Goal: Communication & Community: Answer question/provide support

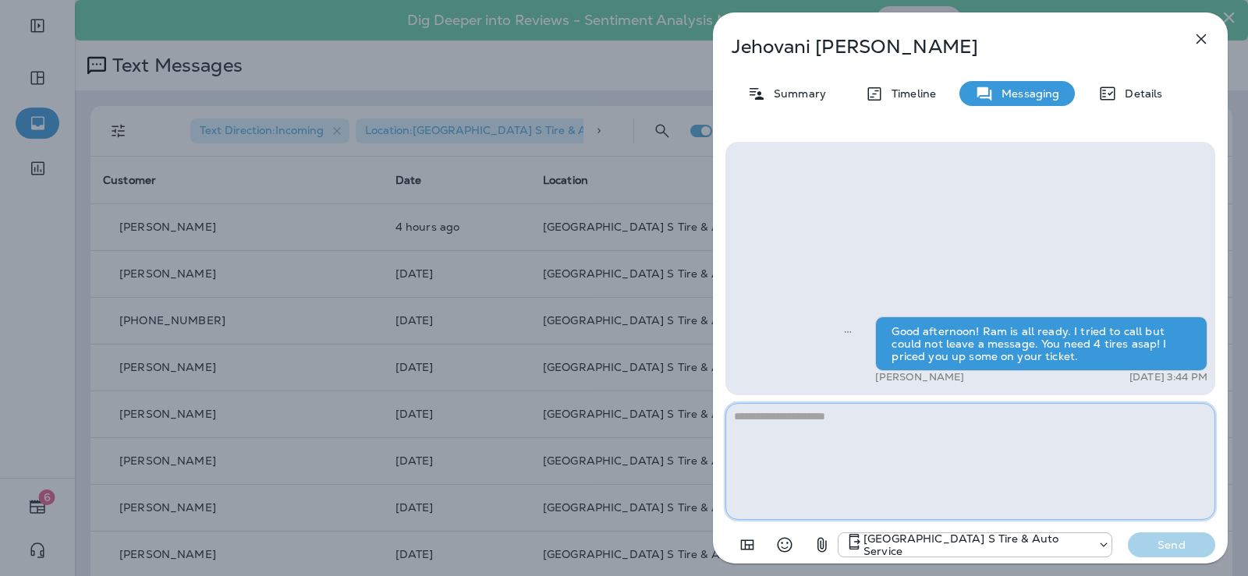
click at [769, 432] on textarea at bounding box center [970, 461] width 490 height 117
type textarea "*"
click at [1211, 37] on button "button" at bounding box center [1200, 38] width 31 height 31
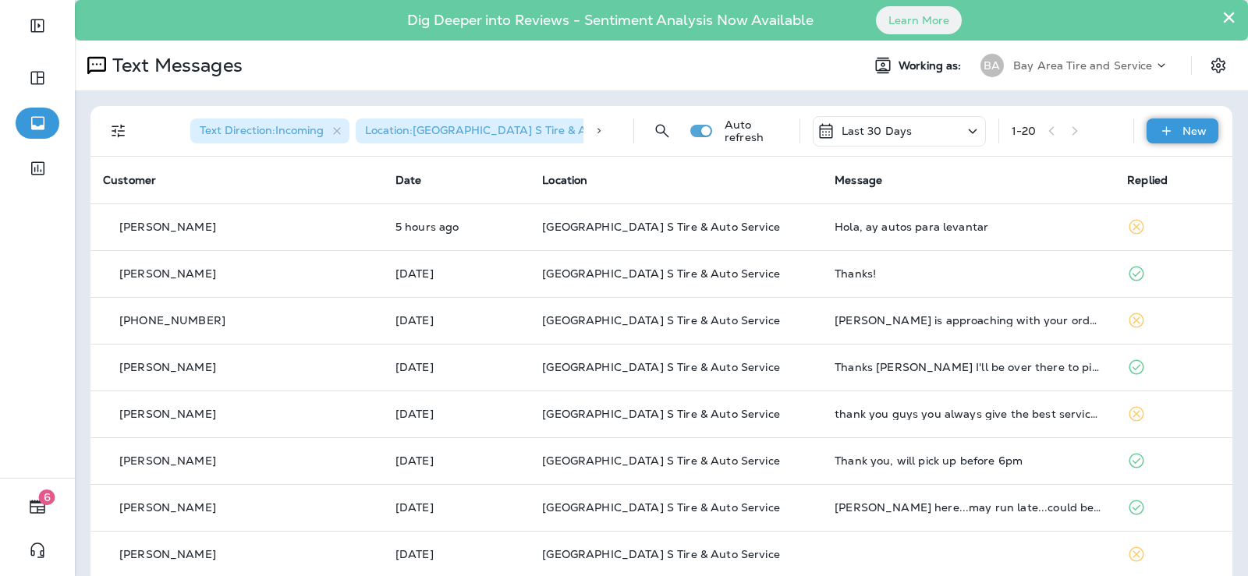
click at [1184, 127] on p "New" at bounding box center [1194, 131] width 24 height 12
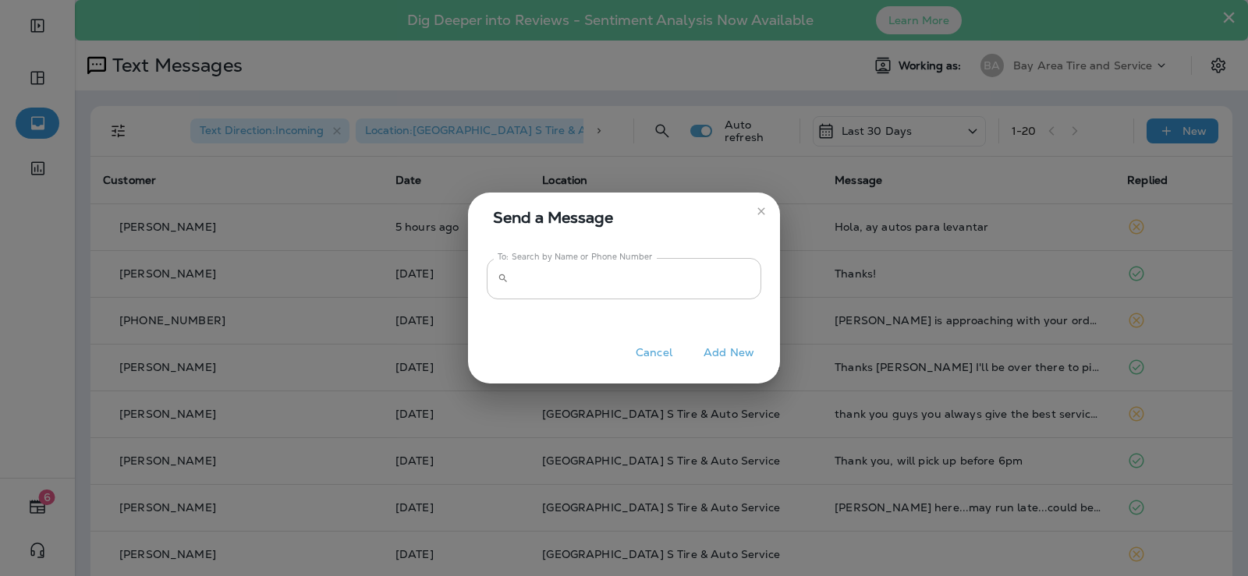
click at [589, 278] on input "To: Search by Name or Phone Number" at bounding box center [638, 278] width 246 height 41
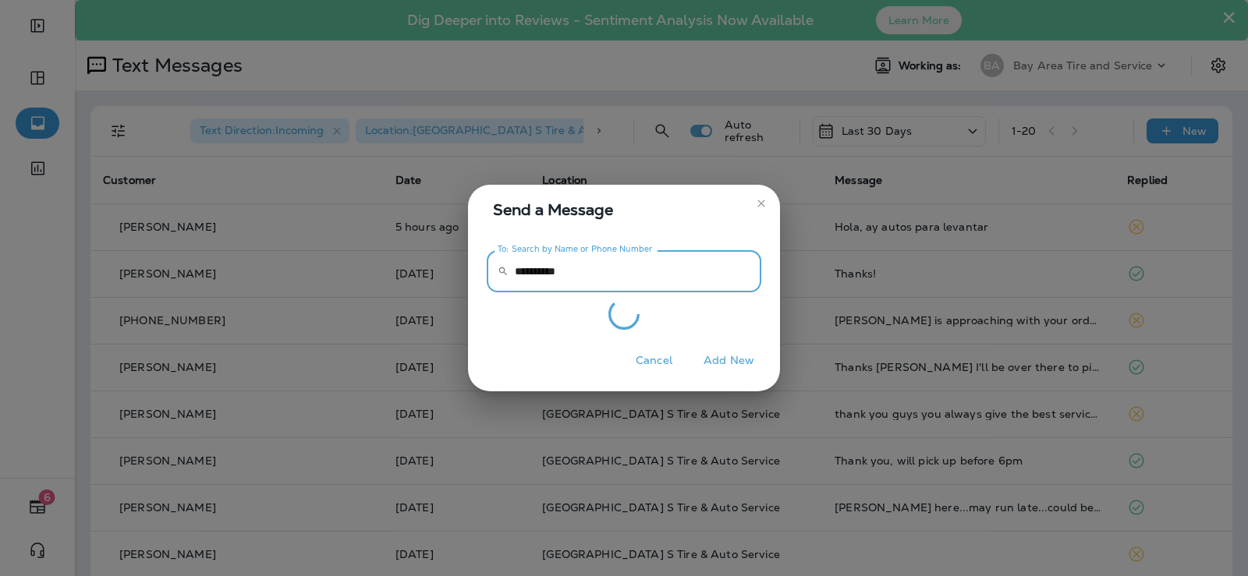
type input "**********"
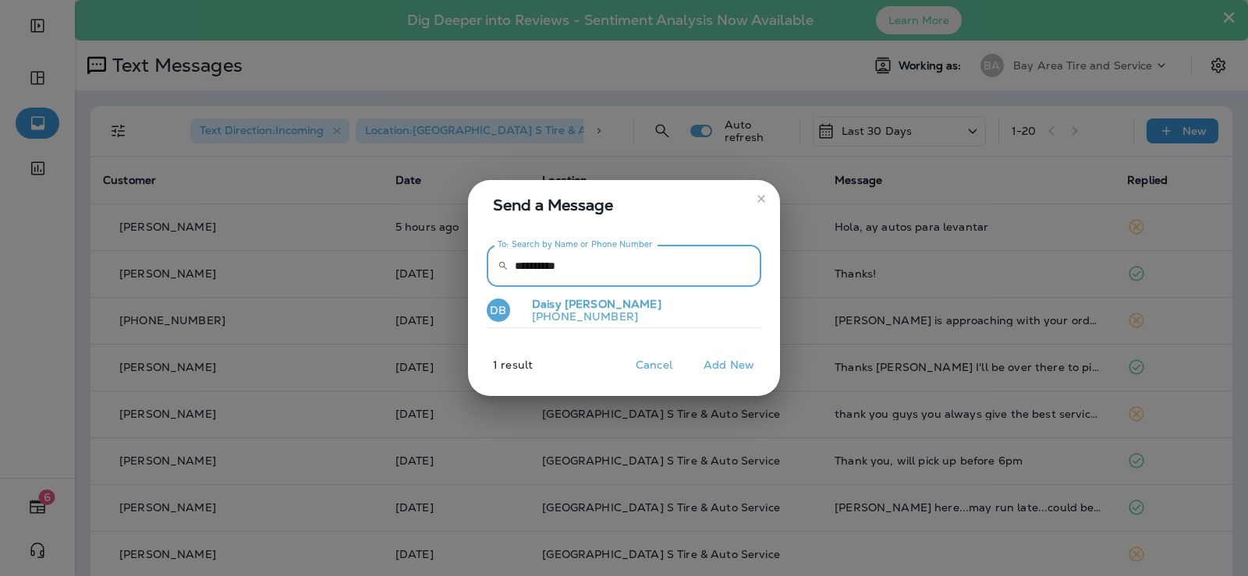
click at [562, 309] on p "[PERSON_NAME]" at bounding box center [590, 304] width 142 height 13
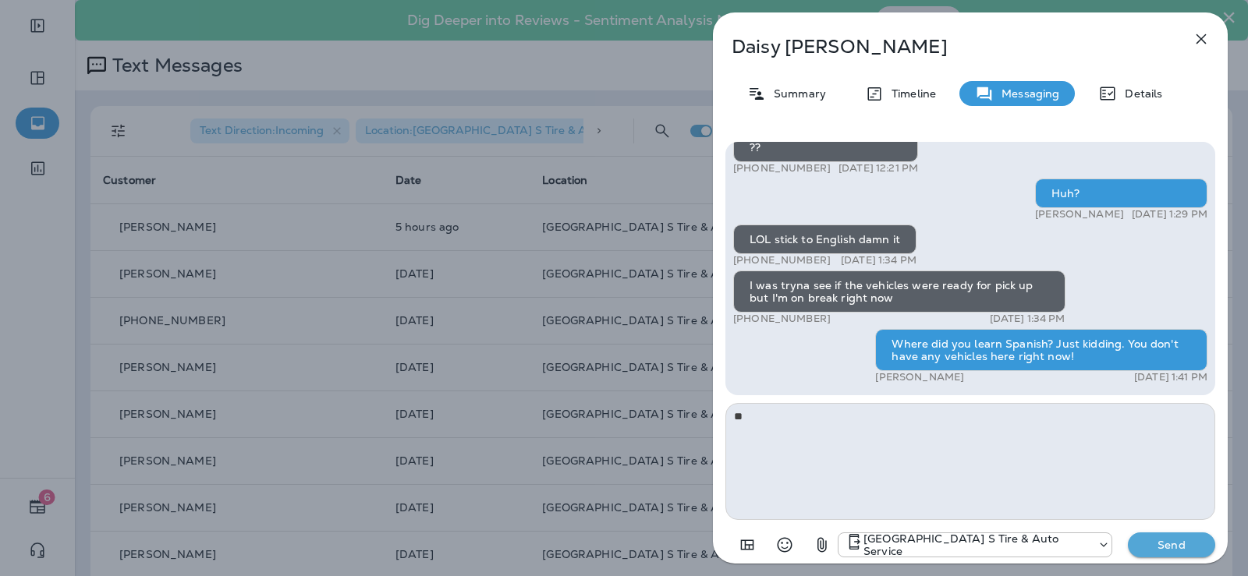
type textarea "*"
click at [771, 400] on div "Thank you for stopping by BAY AREA Point S Tire & Auto Service! If you're happy…" at bounding box center [970, 351] width 490 height 419
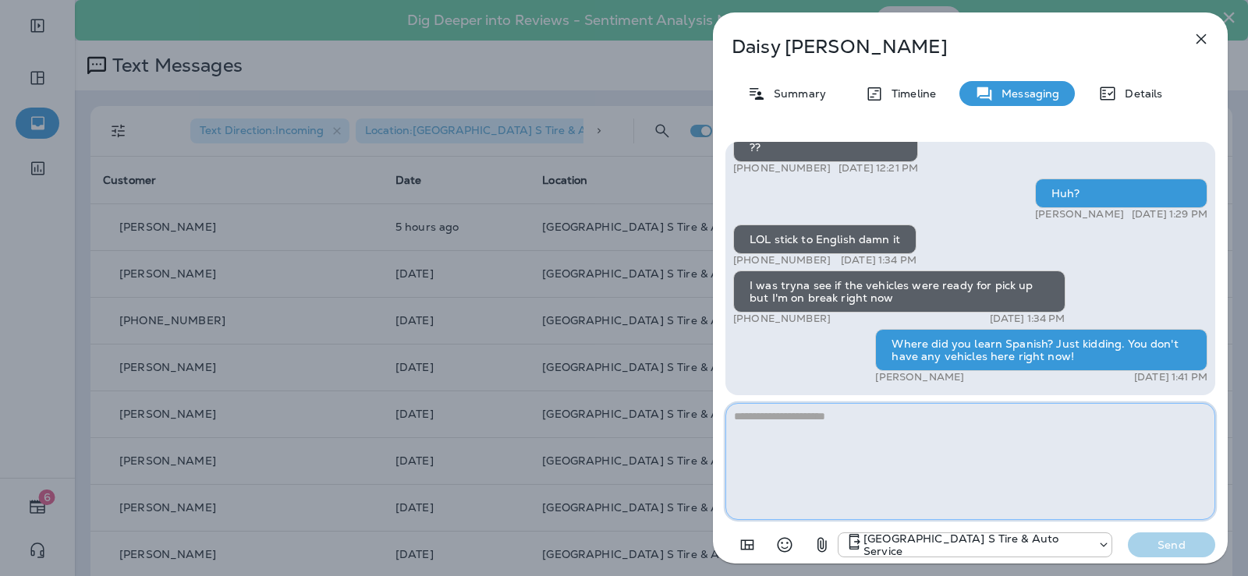
click at [758, 432] on textarea at bounding box center [970, 461] width 490 height 117
type textarea "*"
click at [1209, 30] on icon "button" at bounding box center [1200, 39] width 19 height 19
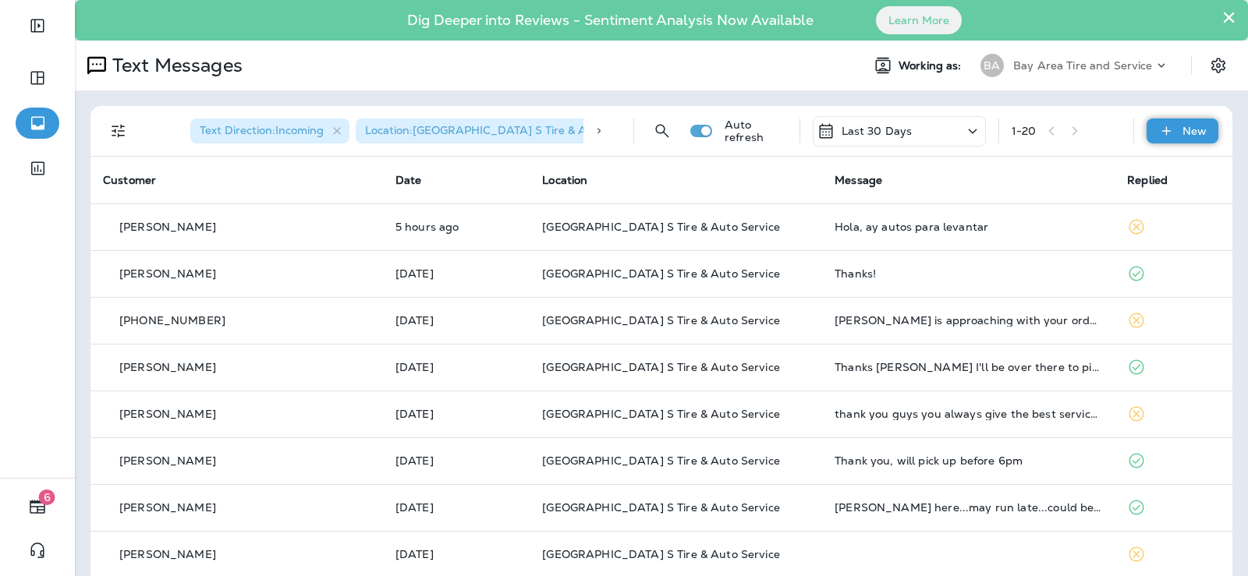
click at [1187, 133] on p "New" at bounding box center [1194, 131] width 24 height 12
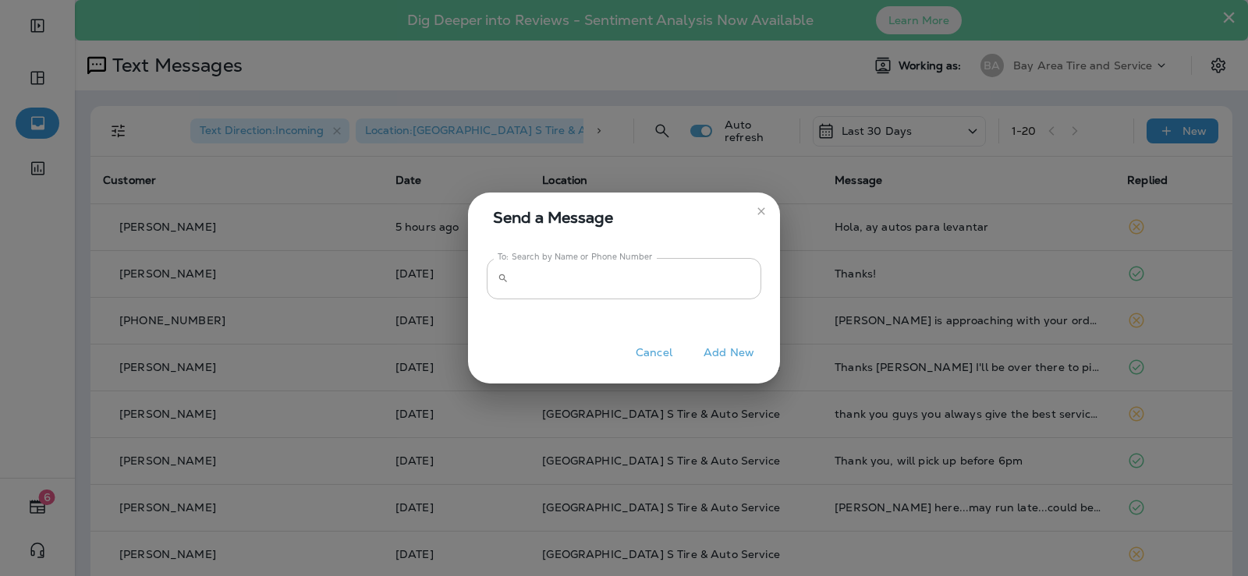
drag, startPoint x: 510, startPoint y: 274, endPoint x: 596, endPoint y: 286, distance: 86.7
click at [514, 275] on div "​ To: Search by Name or Phone Number" at bounding box center [624, 278] width 274 height 41
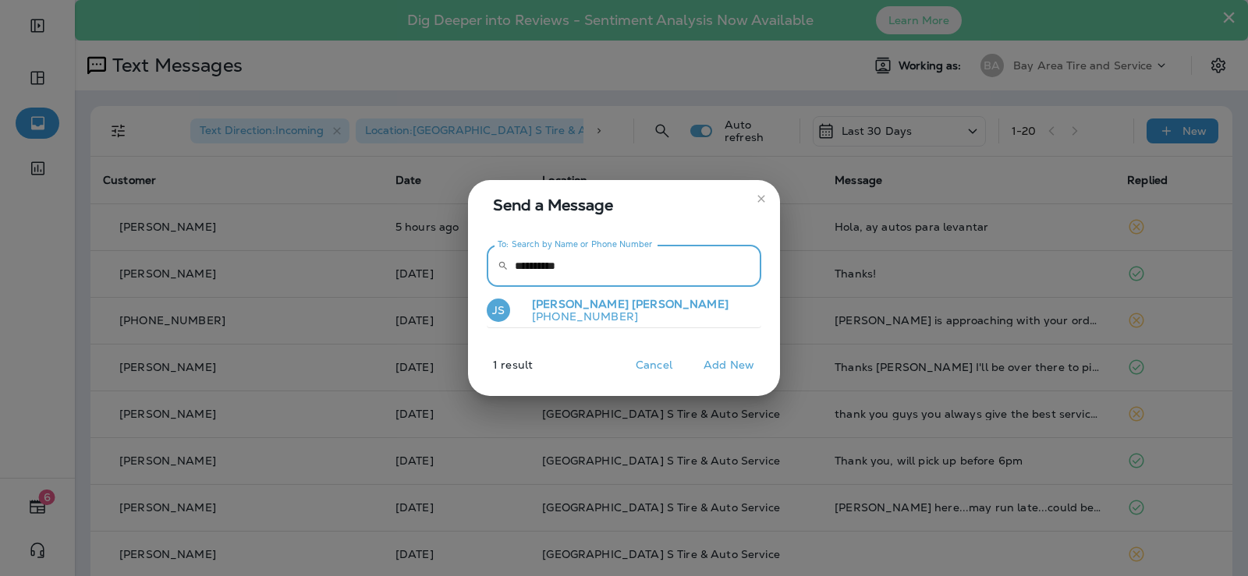
type input "**********"
click at [632, 303] on span "[PERSON_NAME]" at bounding box center [680, 304] width 97 height 14
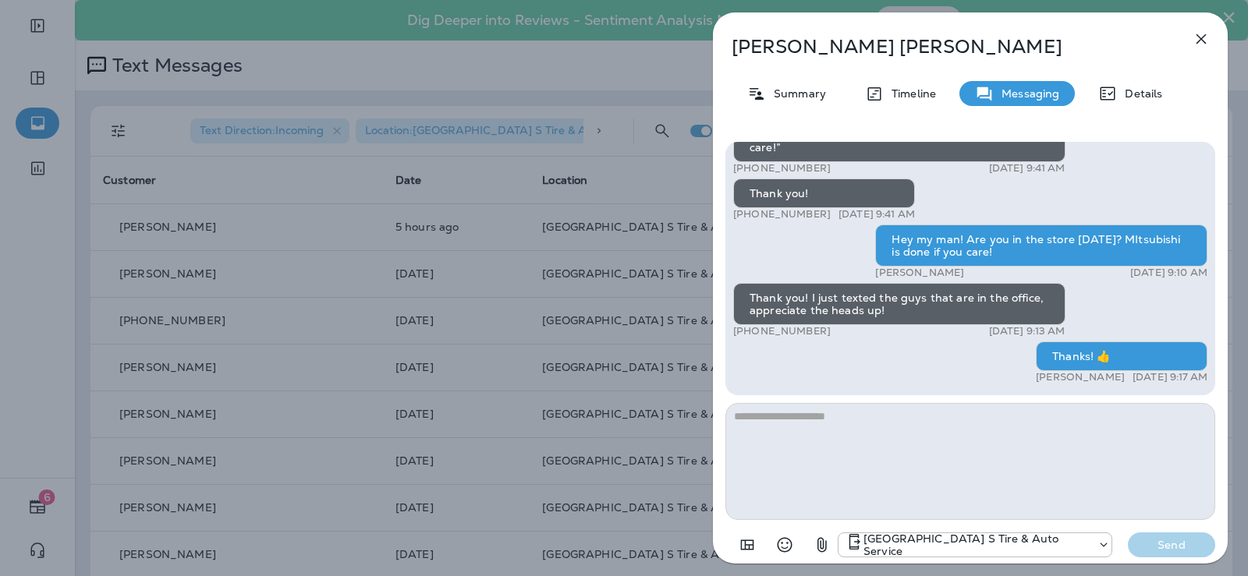
click at [841, 460] on textarea at bounding box center [970, 461] width 490 height 117
type textarea "*"
type textarea "**********"
click at [1188, 543] on p "Send" at bounding box center [1170, 545] width 65 height 14
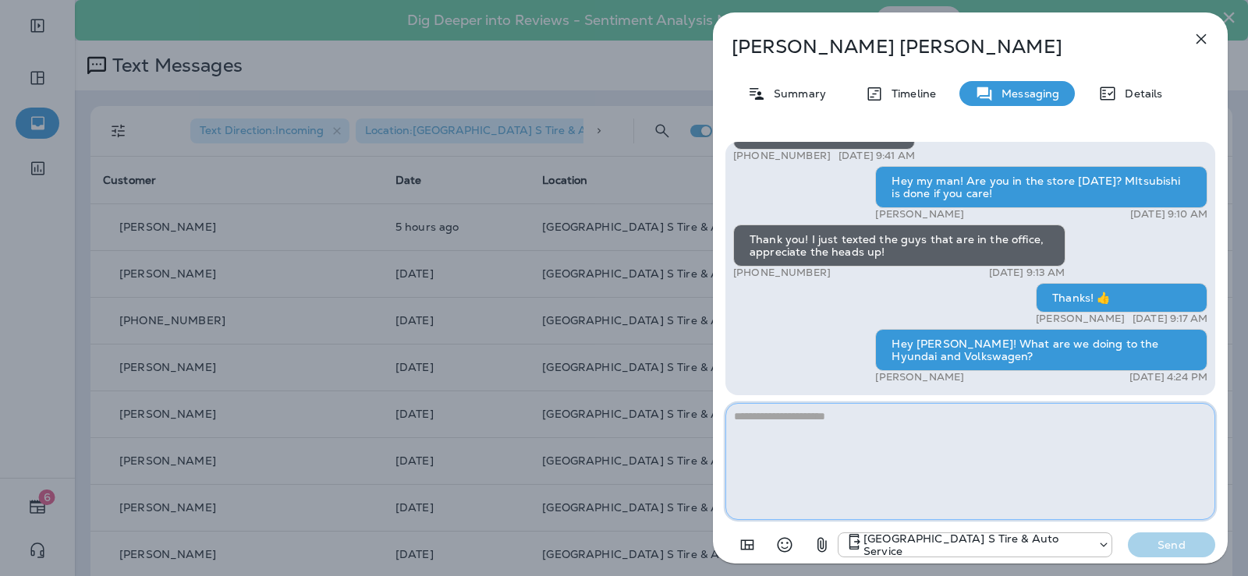
click at [756, 428] on textarea at bounding box center [970, 461] width 490 height 117
type textarea "**********"
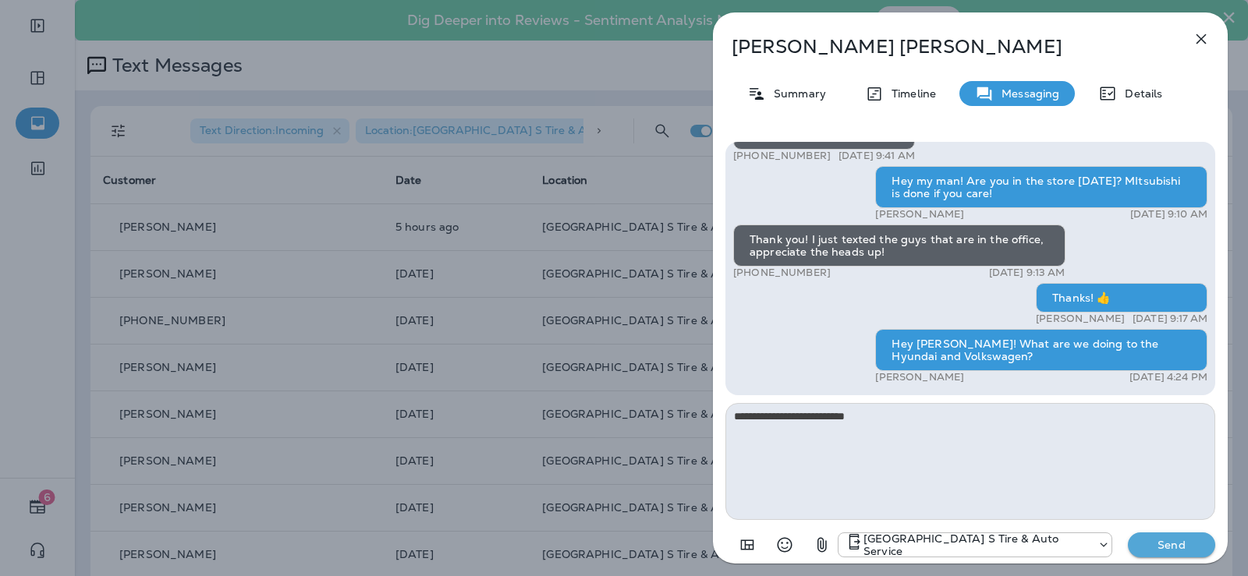
click at [1162, 542] on p "Send" at bounding box center [1170, 545] width 65 height 14
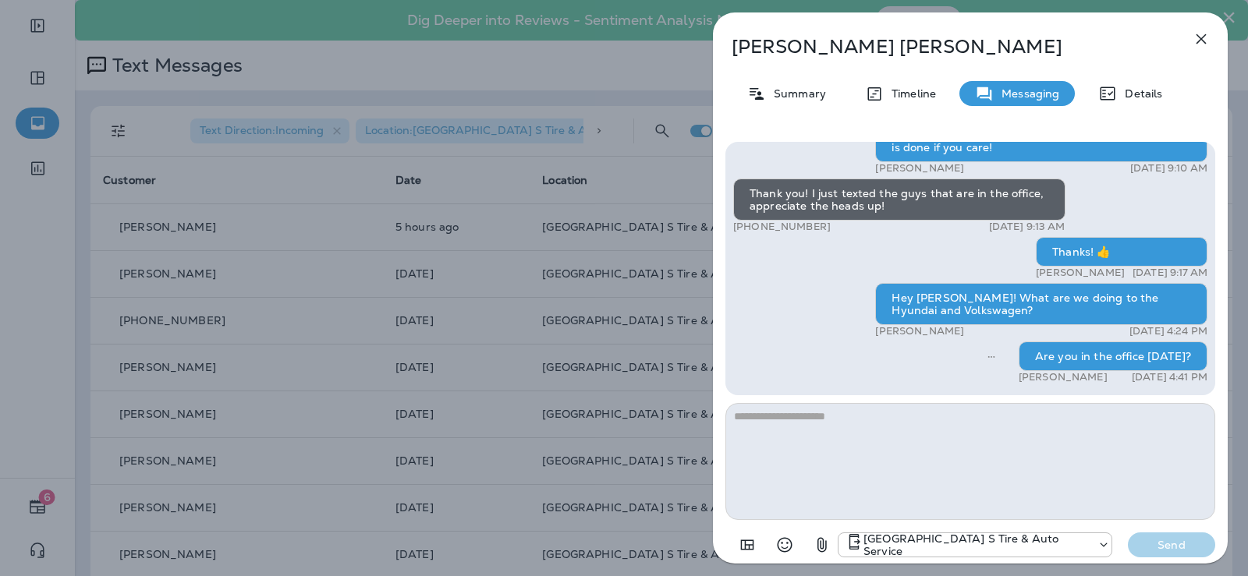
click at [619, 186] on div "[PERSON_NAME] Summary Timeline Messaging Details Hello [PERSON_NAME], from stat…" at bounding box center [624, 288] width 1248 height 576
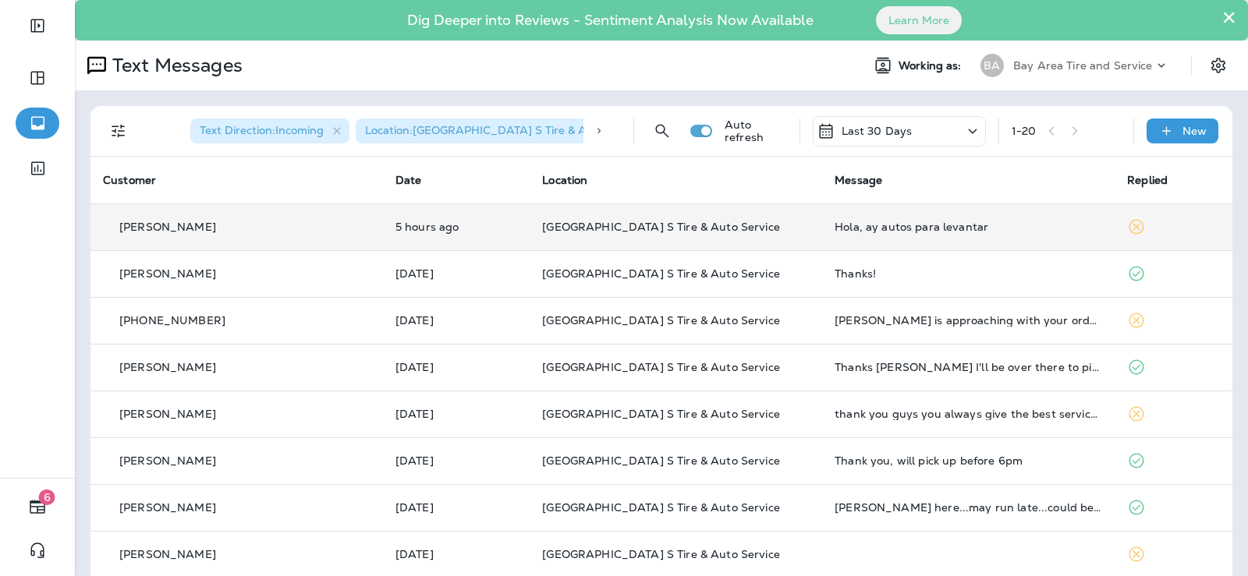
click at [880, 225] on div "Hola, ay autos para levantar" at bounding box center [967, 227] width 267 height 12
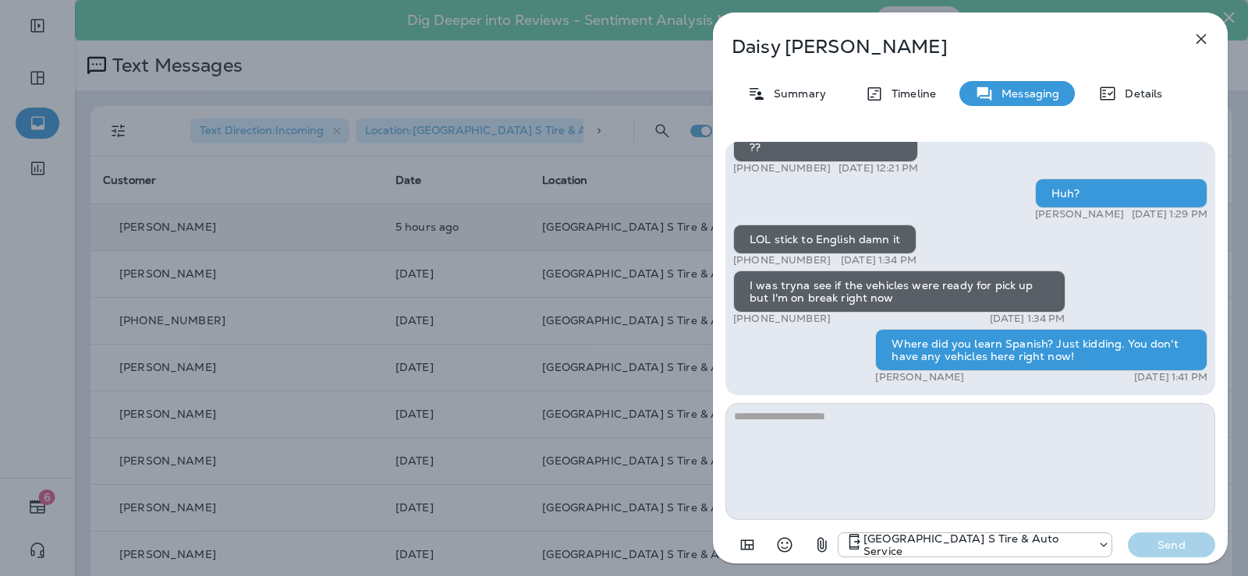
click at [1195, 32] on icon "button" at bounding box center [1200, 39] width 19 height 19
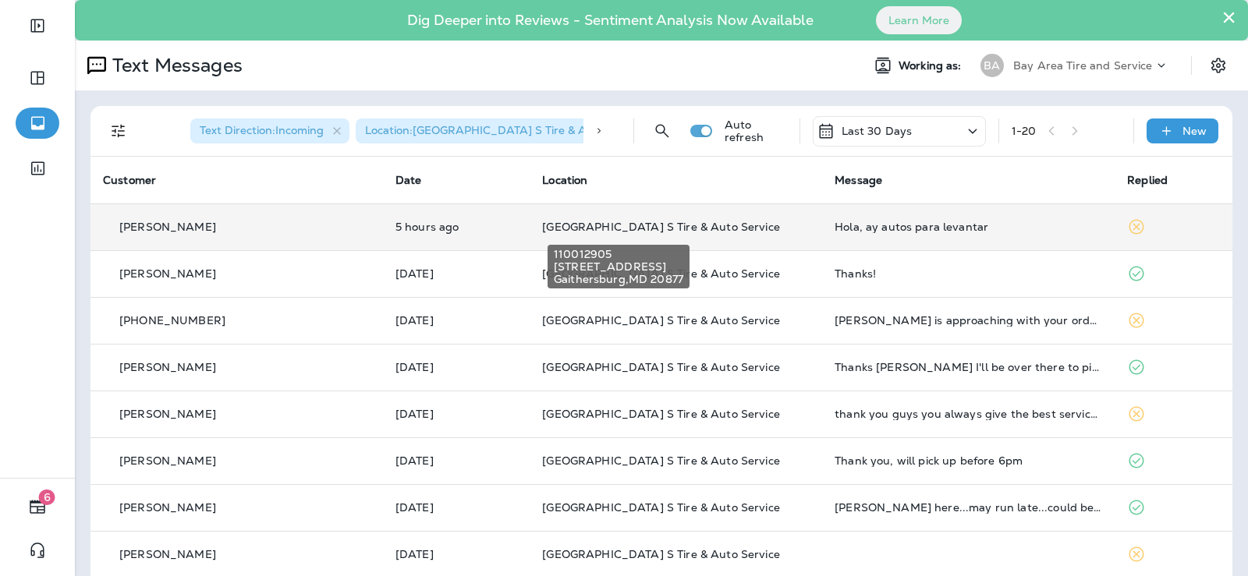
click at [615, 221] on span "[GEOGRAPHIC_DATA] S Tire & Auto Service" at bounding box center [660, 227] width 237 height 14
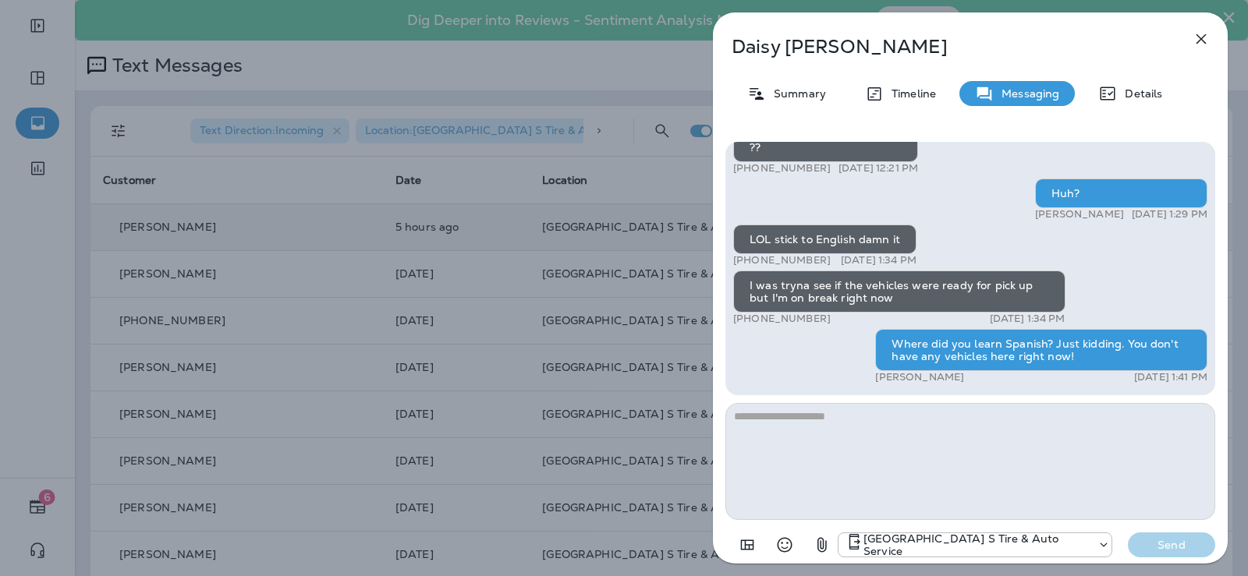
click at [798, 421] on textarea at bounding box center [970, 461] width 490 height 117
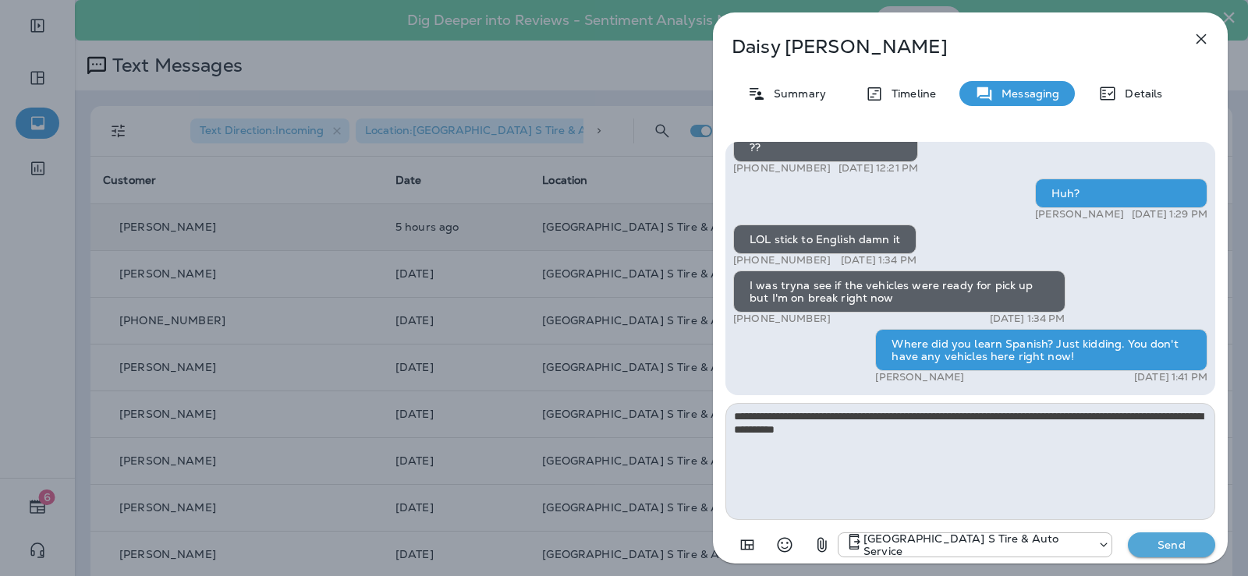
type textarea "**********"
click at [1173, 545] on p "Send" at bounding box center [1170, 545] width 65 height 14
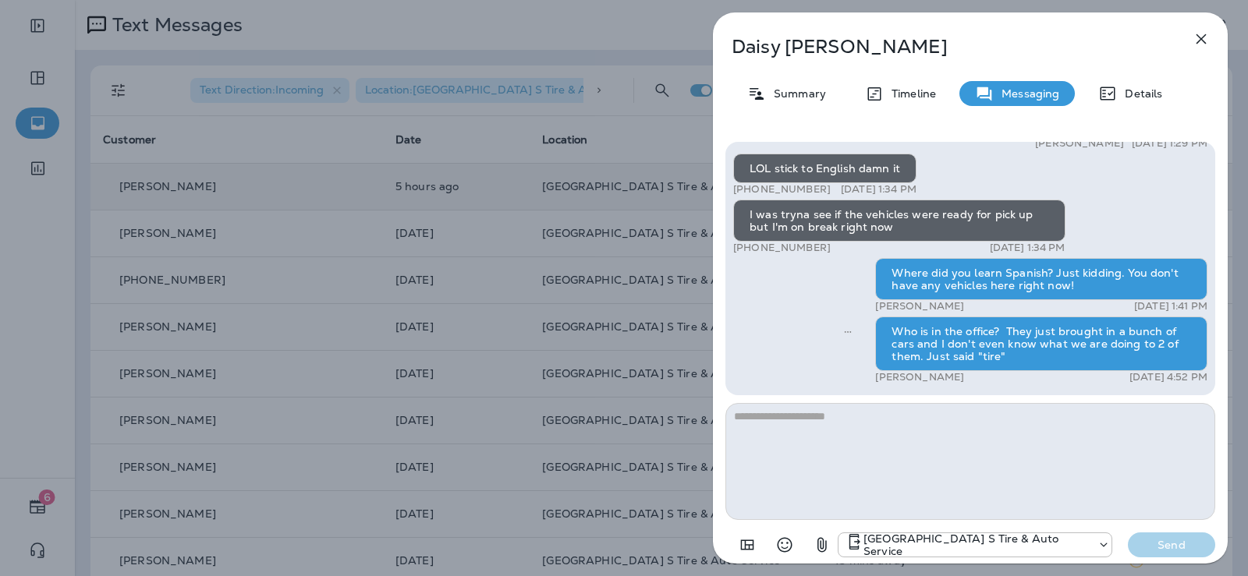
click at [608, 180] on div "[PERSON_NAME] Summary Timeline Messaging Details Thank you for stopping by BAY …" at bounding box center [624, 288] width 1248 height 576
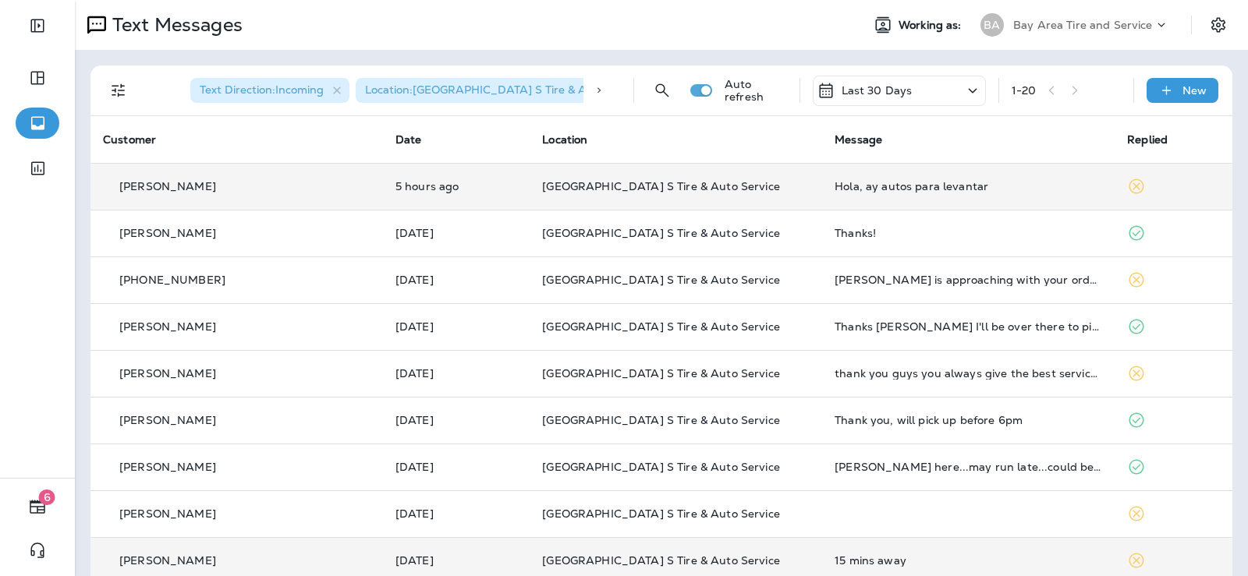
click at [469, 572] on td "[DATE]" at bounding box center [456, 560] width 147 height 47
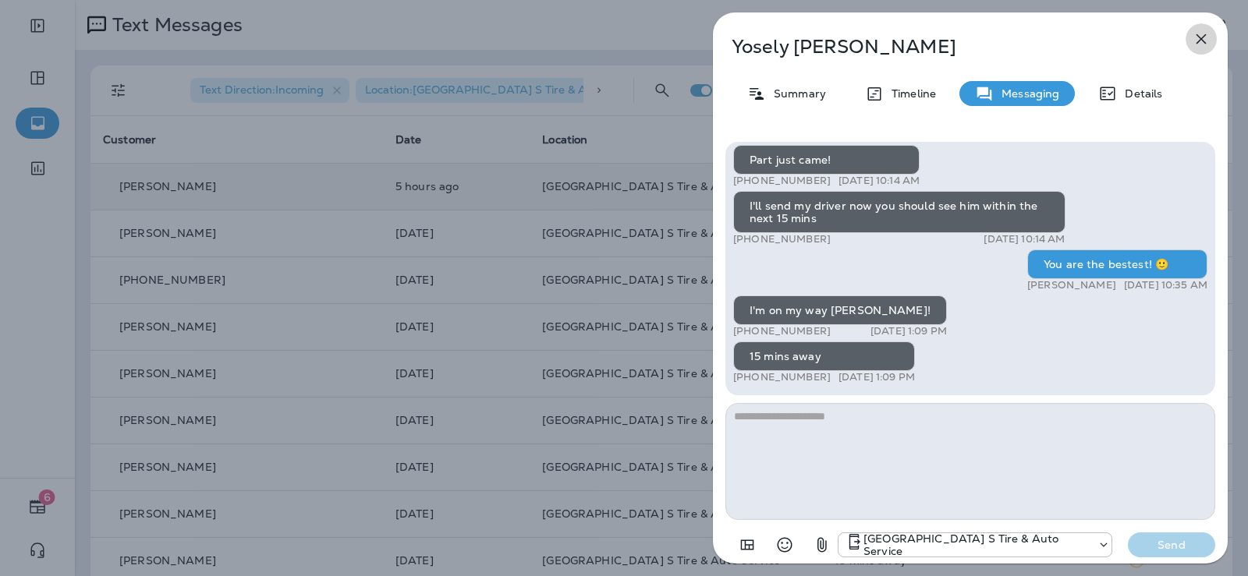
click at [1204, 34] on icon "button" at bounding box center [1200, 39] width 19 height 19
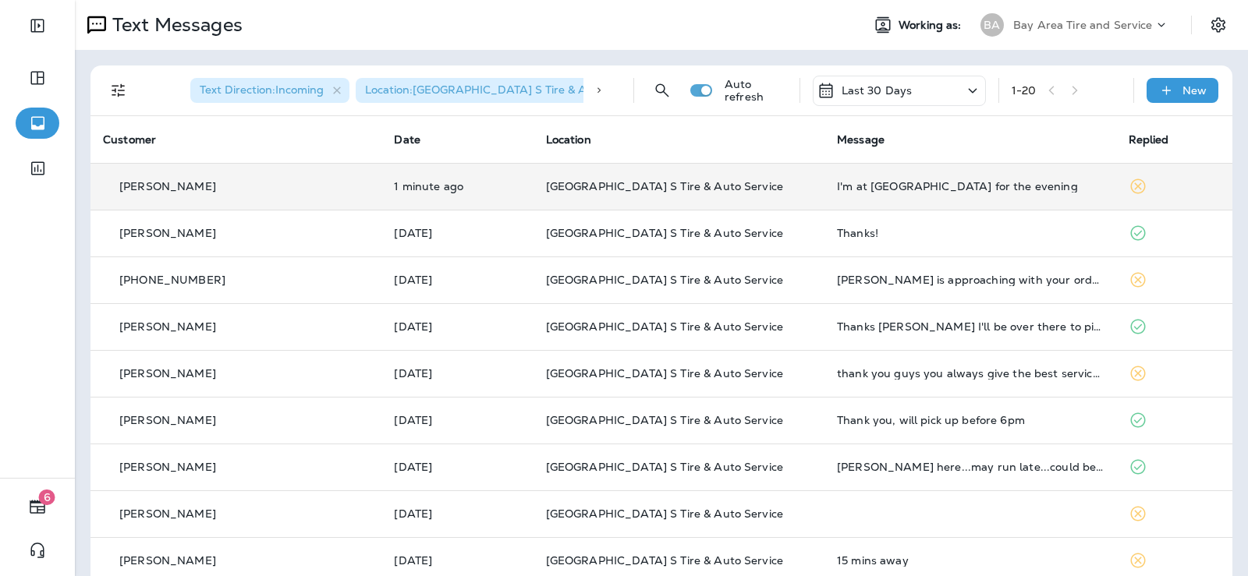
click at [868, 185] on div "I'm at [GEOGRAPHIC_DATA] for the evening" at bounding box center [970, 186] width 266 height 12
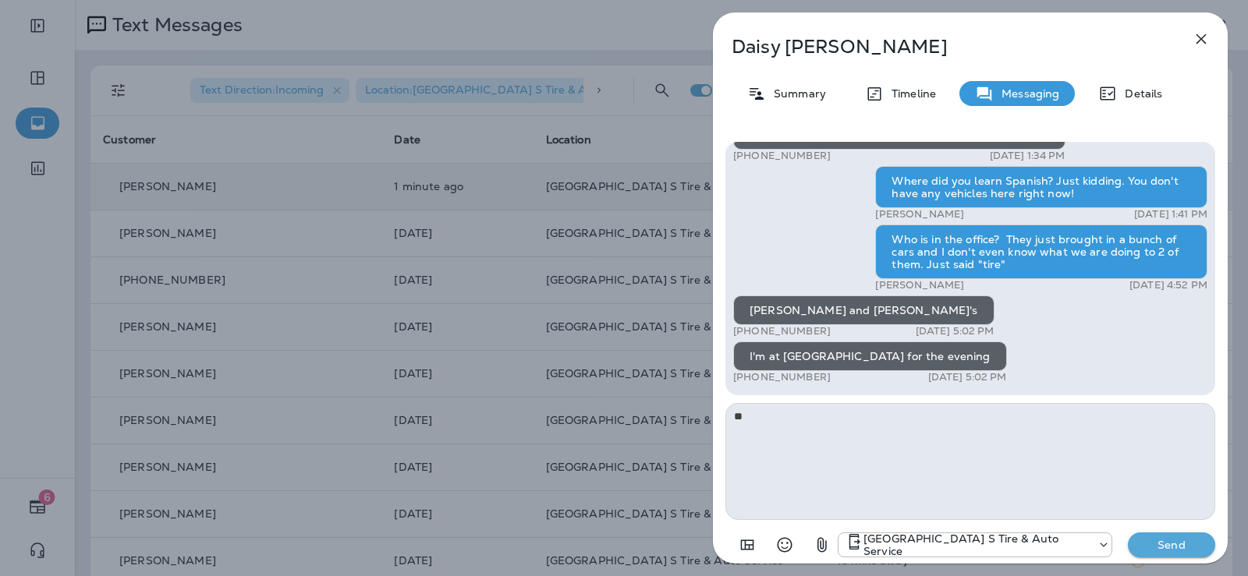
type textarea "*"
type textarea "*******"
click at [1175, 541] on p "Send" at bounding box center [1170, 545] width 65 height 14
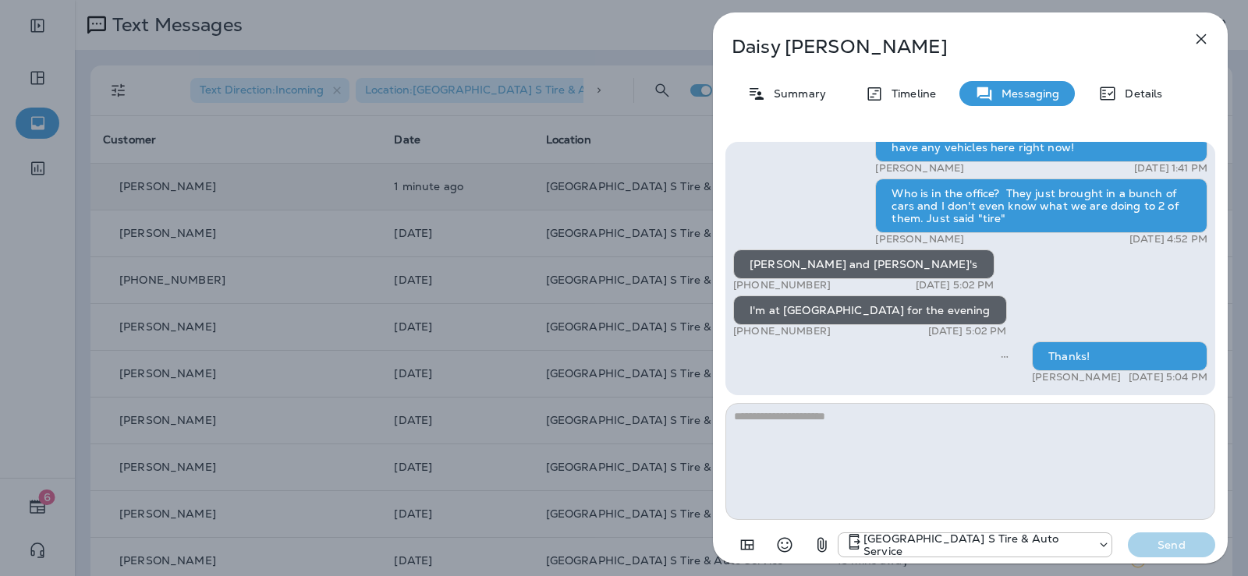
click at [628, 29] on div "[PERSON_NAME] Summary Timeline Messaging Details Thank you for stopping by BAY …" at bounding box center [624, 288] width 1248 height 576
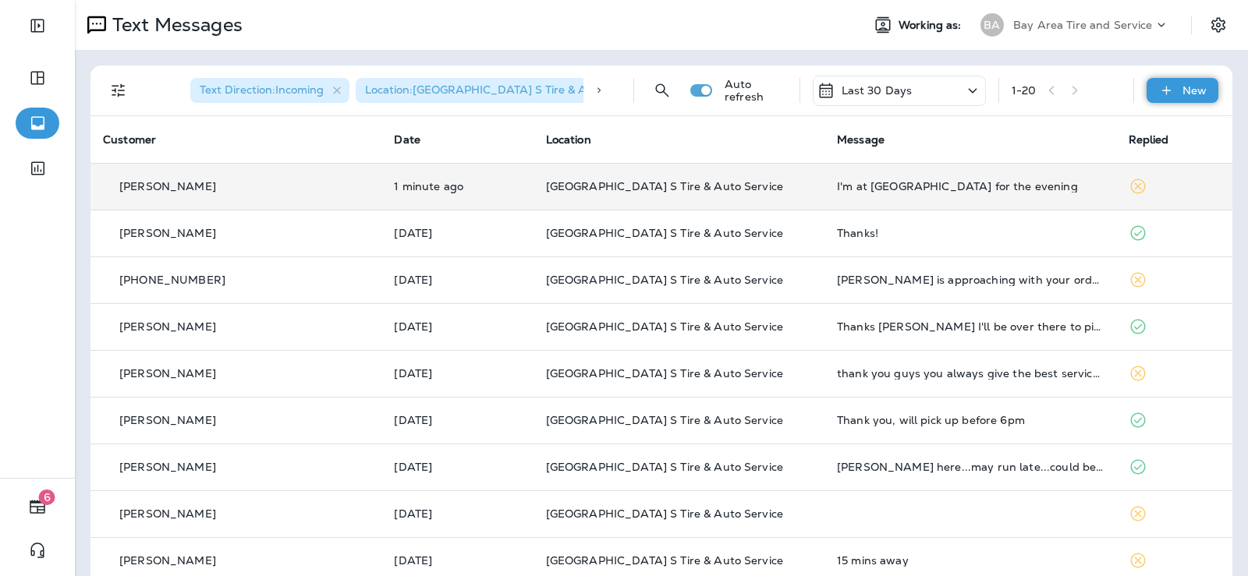
click at [1167, 83] on div "New" at bounding box center [1182, 90] width 72 height 25
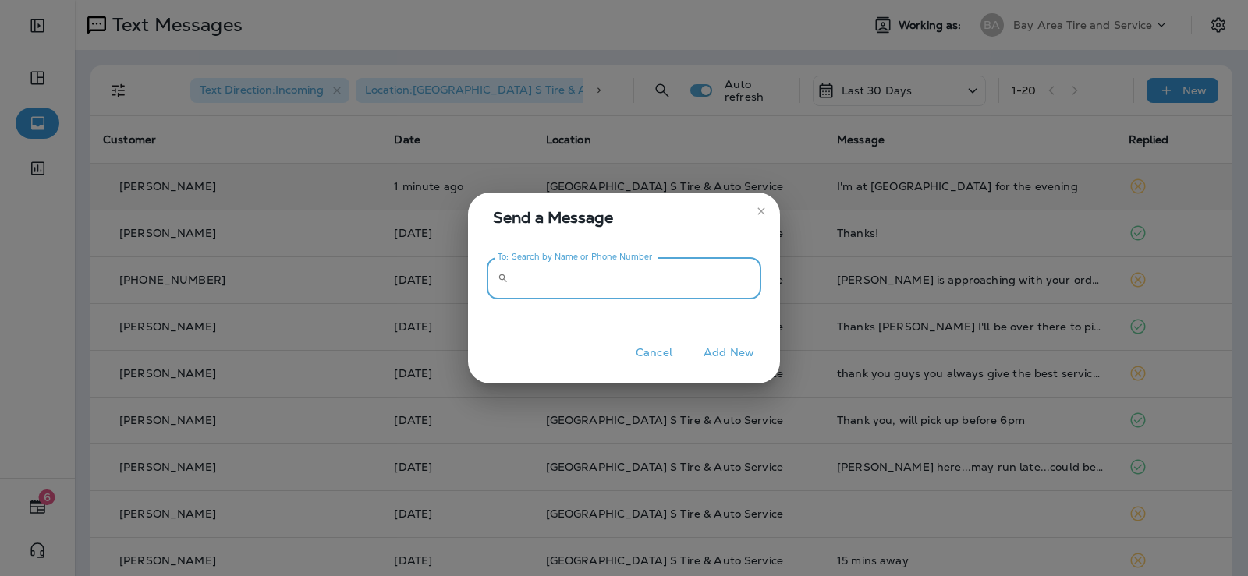
click at [529, 285] on input "To: Search by Name or Phone Number" at bounding box center [638, 278] width 246 height 41
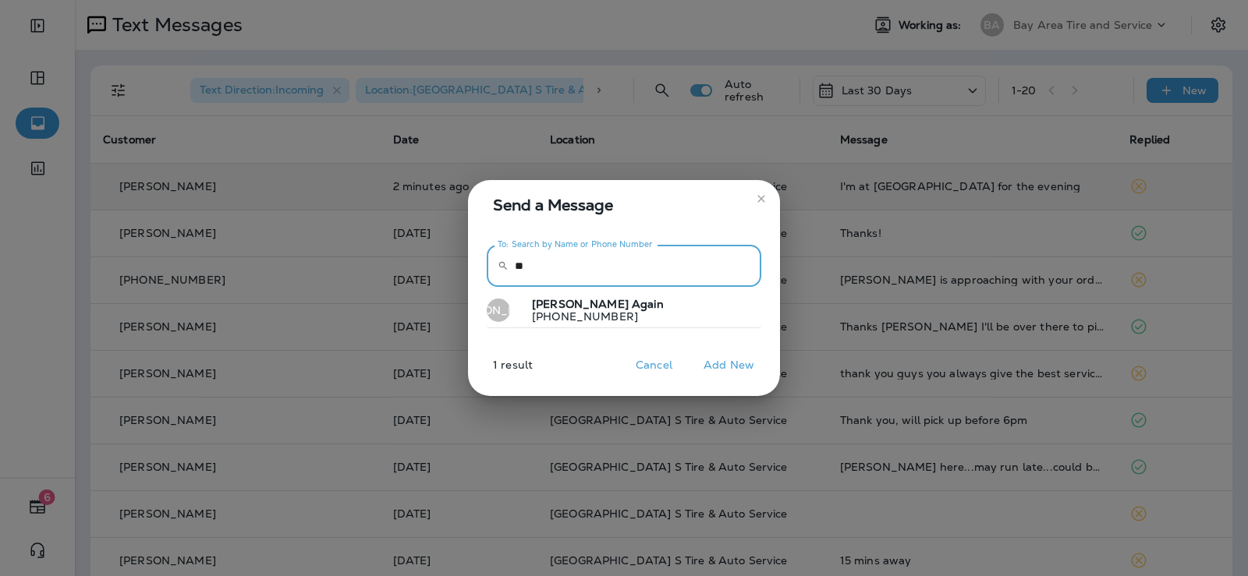
type input "*"
type input "**********"
click at [549, 306] on span "[PERSON_NAME]" at bounding box center [580, 304] width 97 height 14
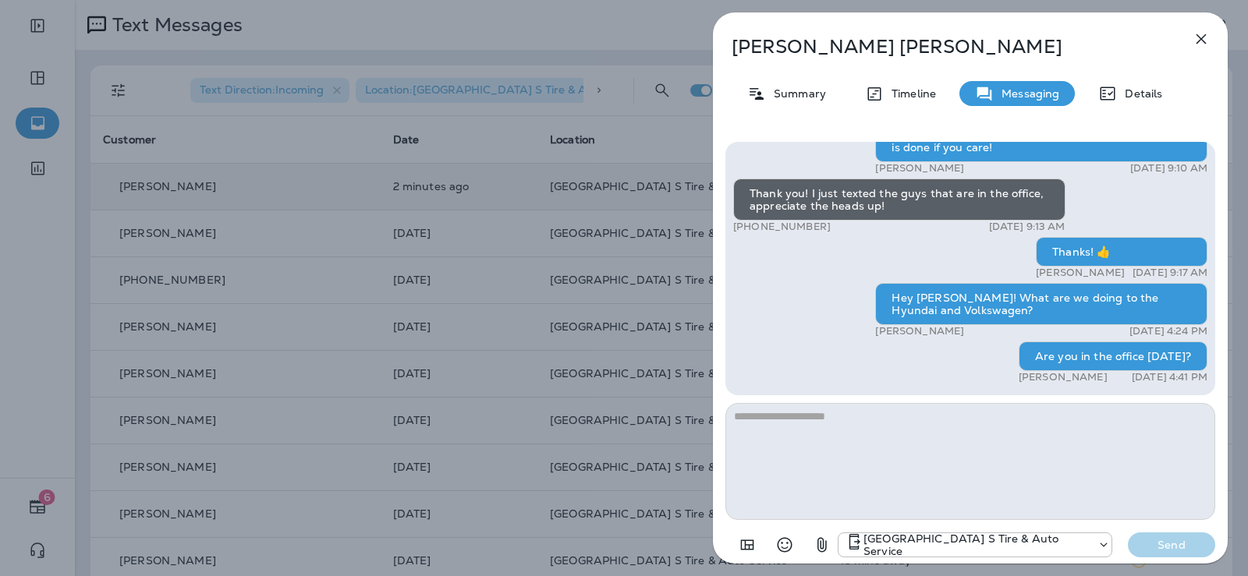
click at [1208, 39] on icon "button" at bounding box center [1200, 39] width 19 height 19
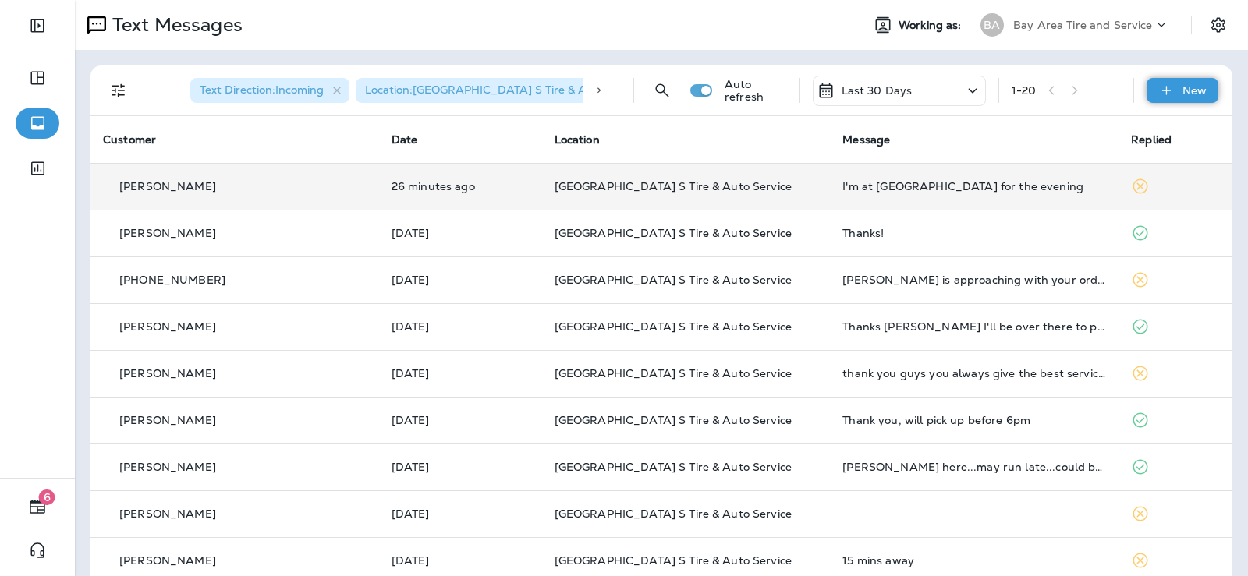
click at [1182, 89] on p "New" at bounding box center [1194, 90] width 24 height 12
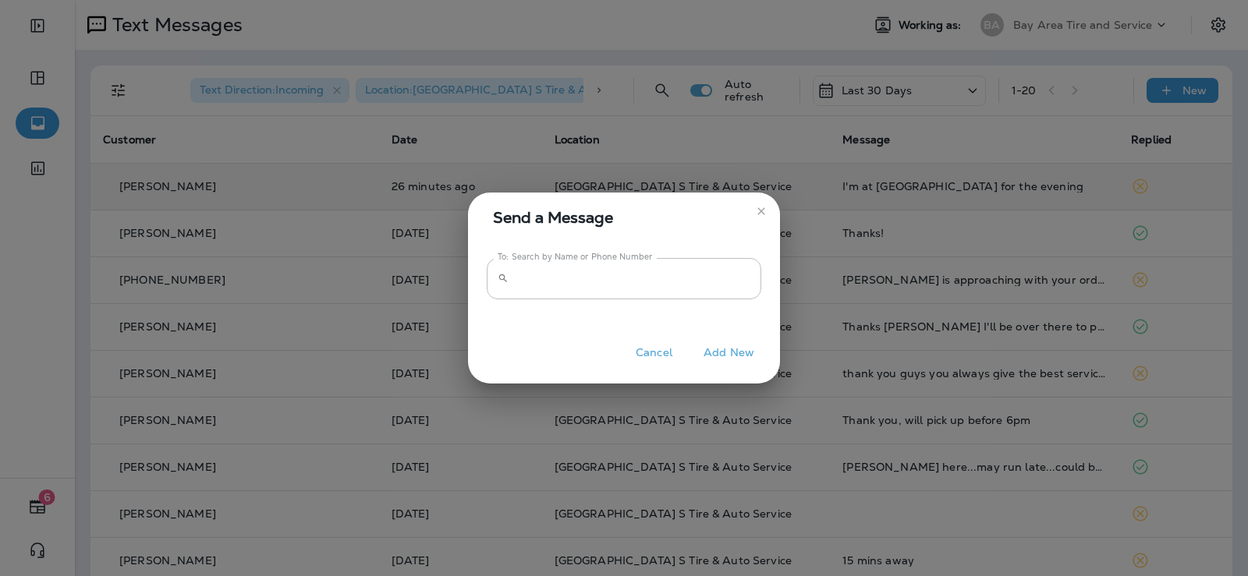
click at [537, 300] on div at bounding box center [624, 310] width 274 height 23
click at [541, 276] on input "To: Search by Name or Phone Number" at bounding box center [638, 278] width 246 height 41
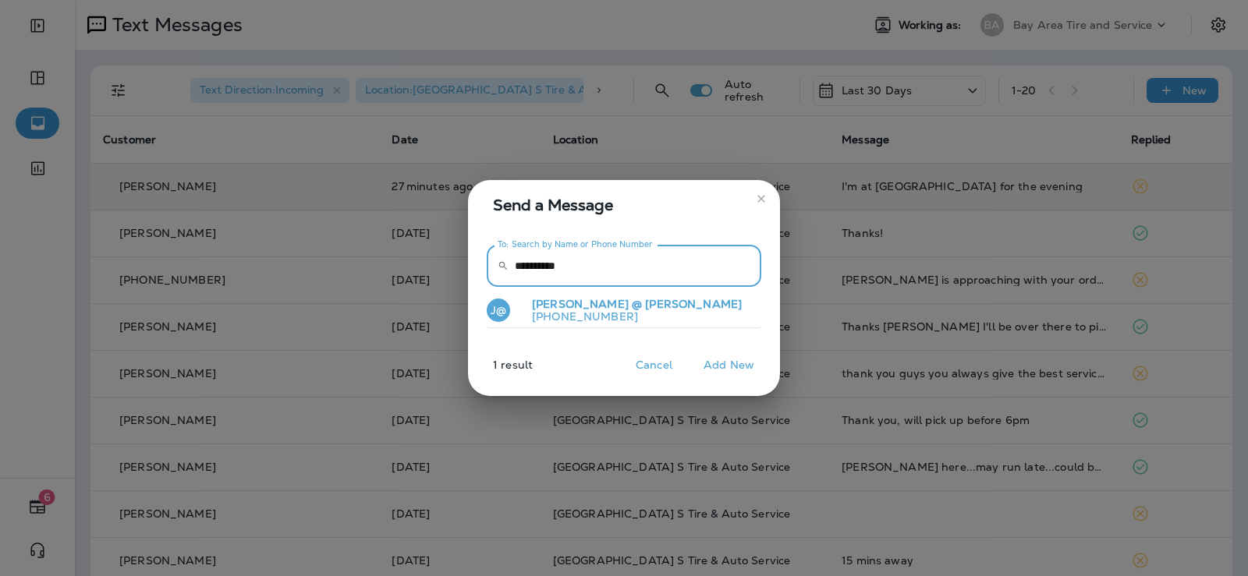
type input "**********"
click at [632, 300] on span "@ [PERSON_NAME]" at bounding box center [687, 304] width 110 height 14
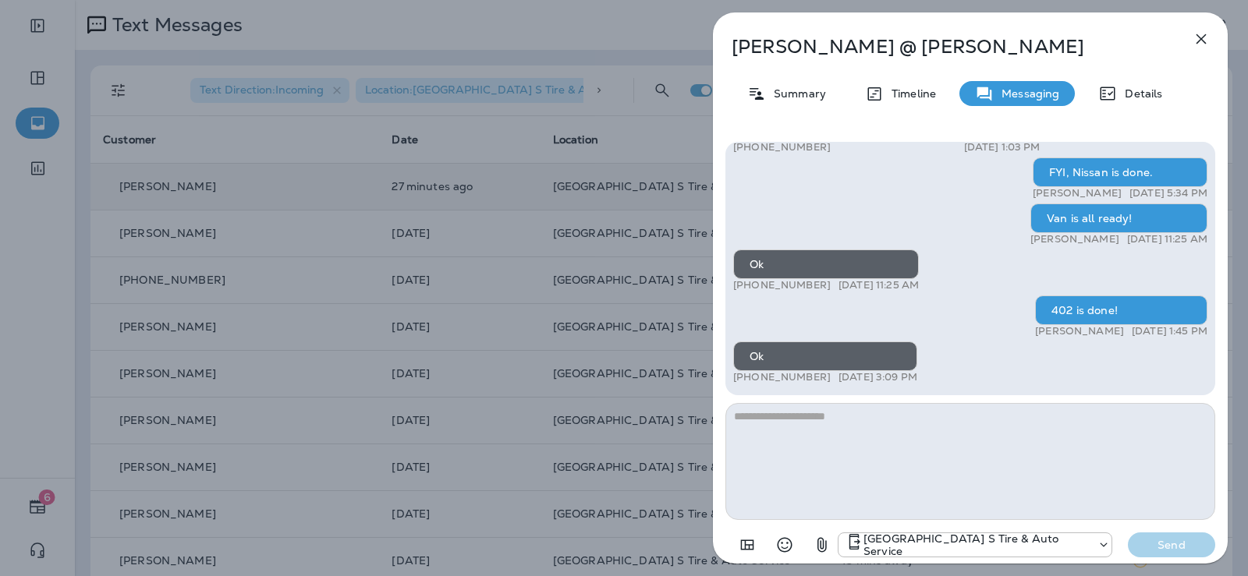
click at [1205, 42] on icon "button" at bounding box center [1201, 39] width 10 height 10
